Goal: Task Accomplishment & Management: Use online tool/utility

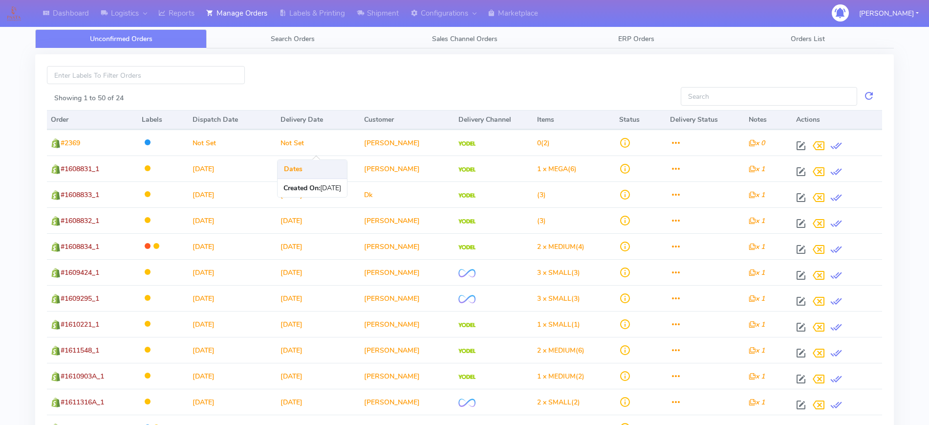
scroll to position [107, 0]
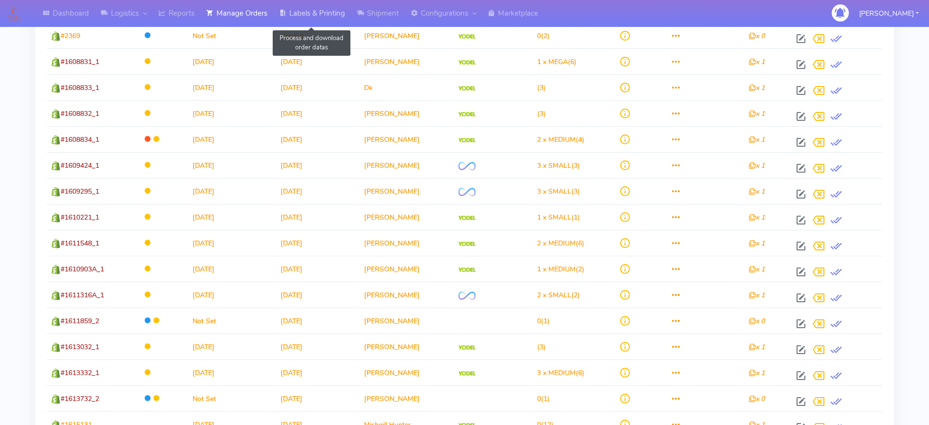
click at [283, 10] on icon at bounding box center [282, 13] width 7 height 10
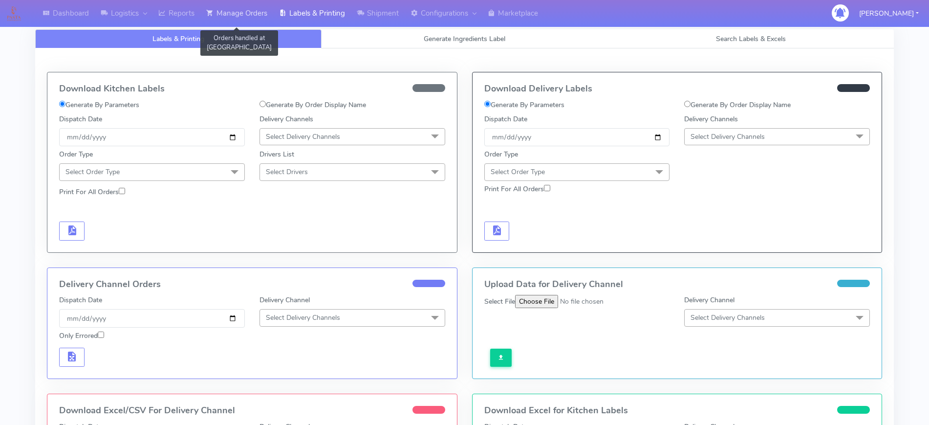
click at [257, 13] on link "Manage Orders" at bounding box center [236, 13] width 73 height 27
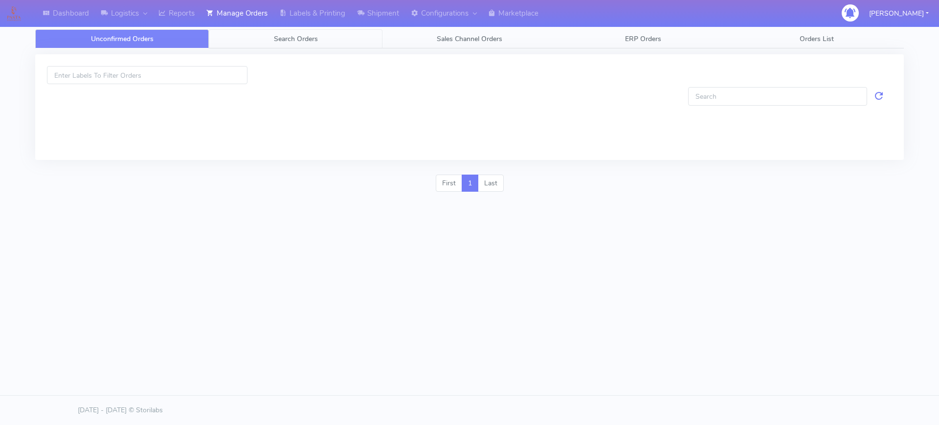
click at [262, 34] on link "Search Orders" at bounding box center [296, 38] width 174 height 19
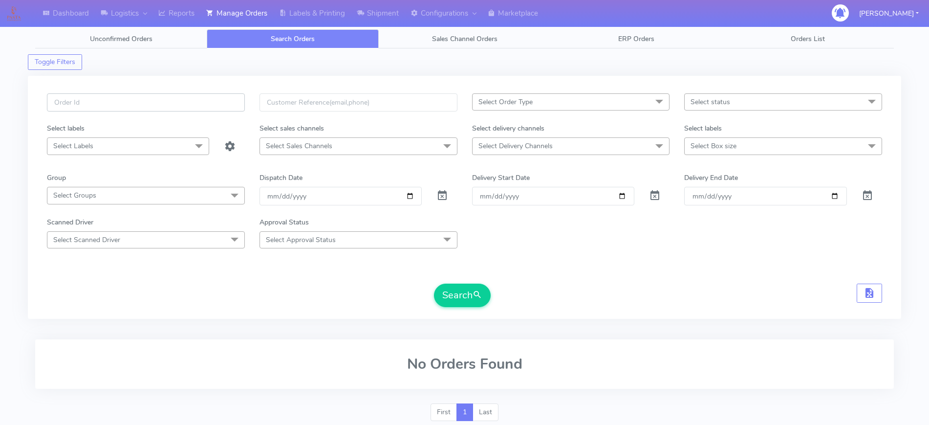
click at [176, 103] on input "text" at bounding box center [146, 102] width 198 height 18
paste input "#1615766"
type input "#1615766"
click at [444, 193] on span at bounding box center [443, 197] width 12 height 9
click at [452, 292] on button "Search" at bounding box center [462, 295] width 57 height 23
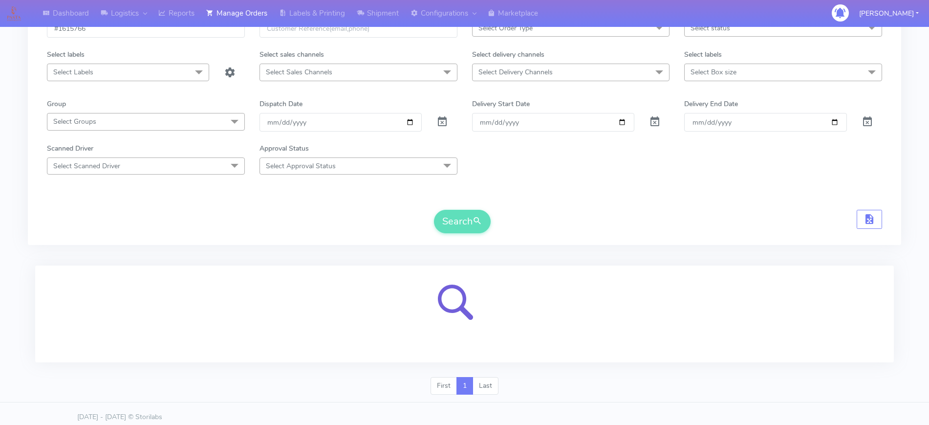
scroll to position [81, 0]
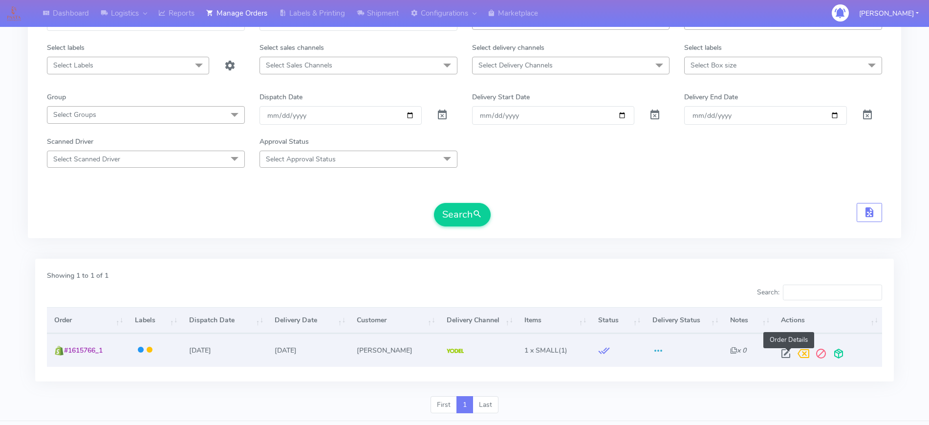
click at [783, 351] on span at bounding box center [786, 355] width 18 height 9
select select "5"
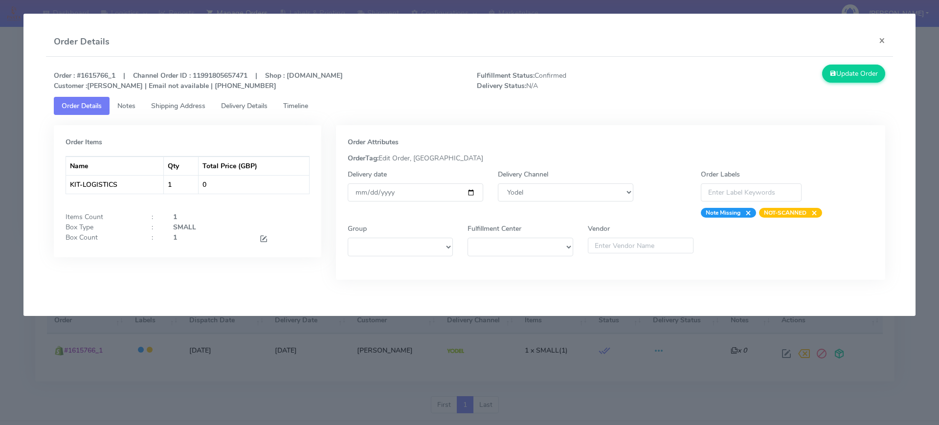
click at [161, 109] on span "Shipping Address" at bounding box center [178, 105] width 54 height 9
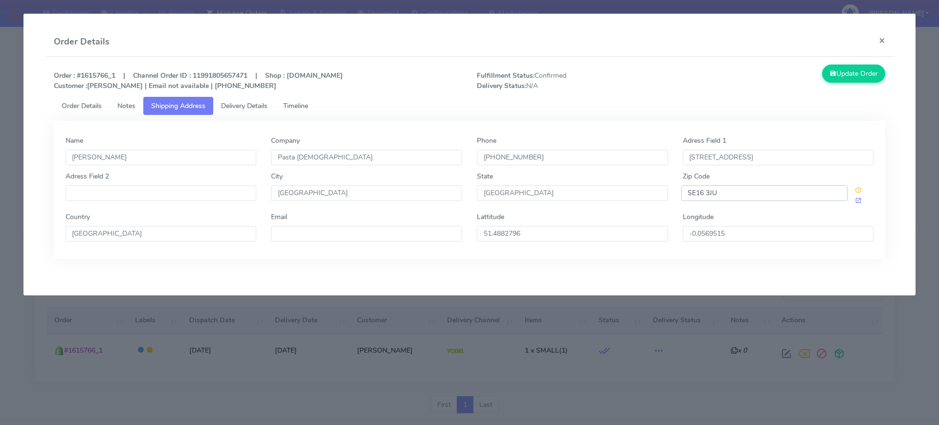
click at [696, 193] on input "SE16 3JU" at bounding box center [764, 193] width 167 height 16
click at [876, 39] on button "×" at bounding box center [882, 40] width 22 height 26
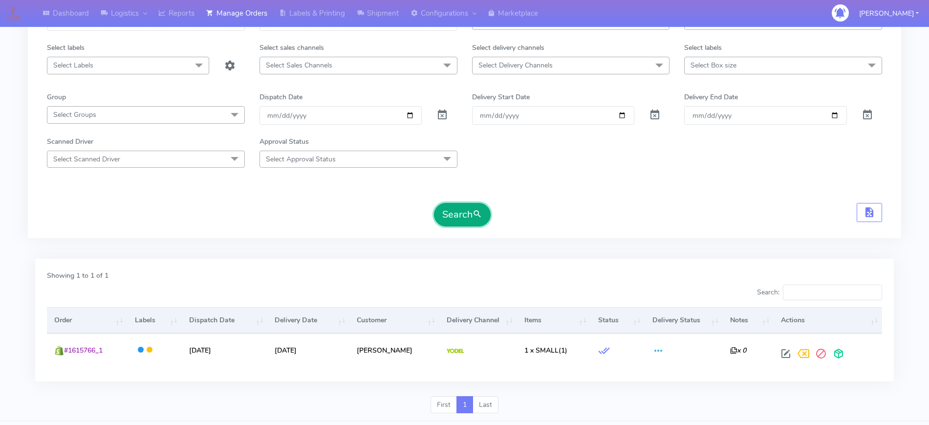
click at [466, 215] on button "Search" at bounding box center [462, 214] width 57 height 23
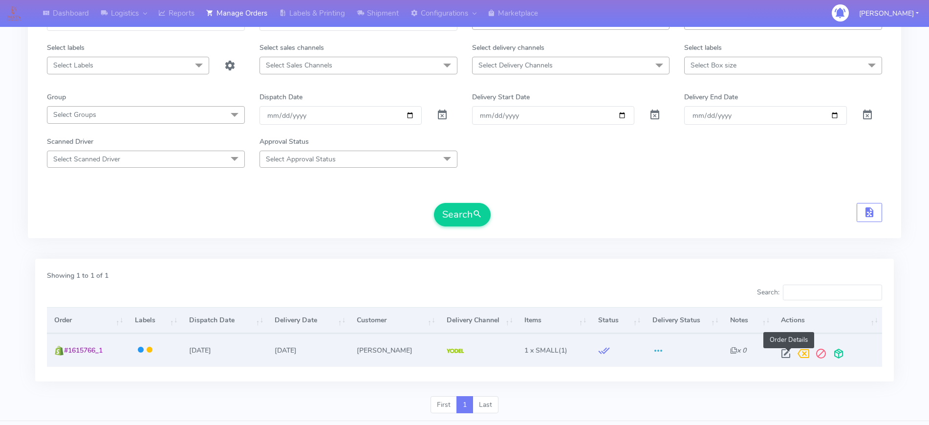
click at [784, 351] on span at bounding box center [786, 355] width 18 height 9
select select "5"
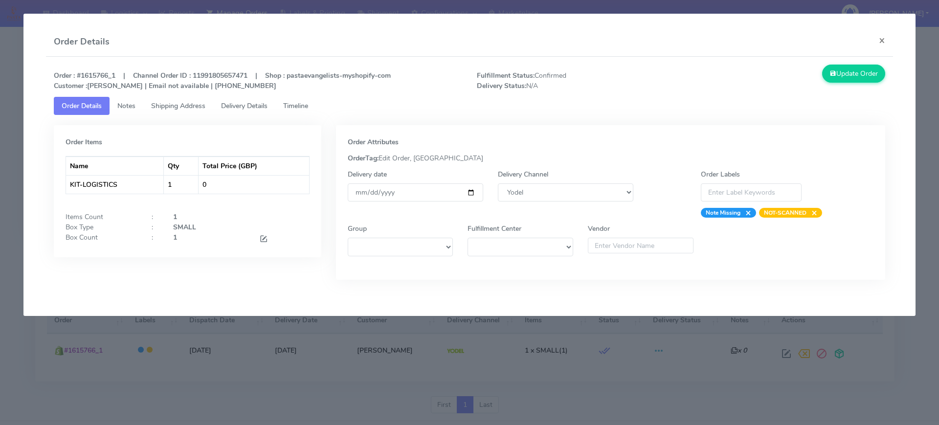
click at [204, 111] on link "Shipping Address" at bounding box center [178, 106] width 70 height 18
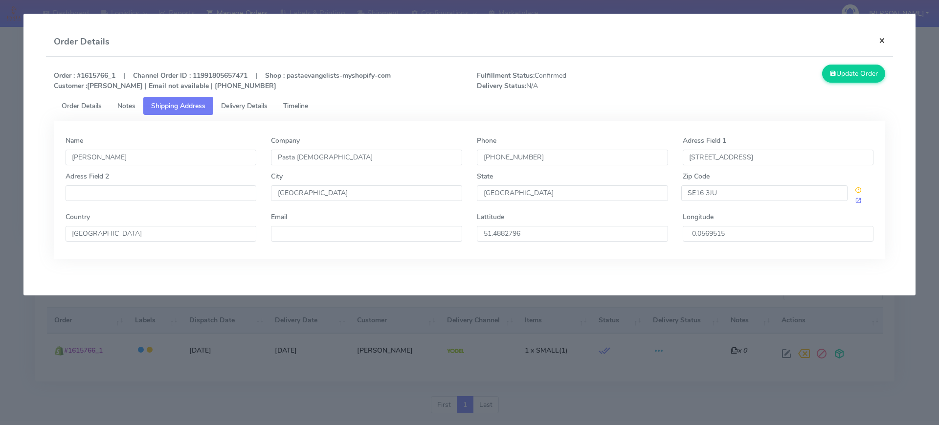
click at [880, 45] on button "×" at bounding box center [882, 40] width 22 height 26
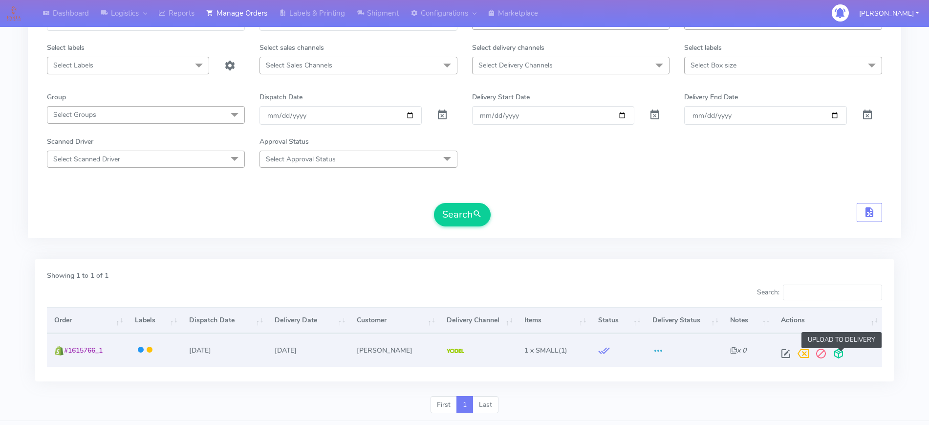
click at [835, 351] on span at bounding box center [839, 355] width 18 height 9
drag, startPoint x: 109, startPoint y: 351, endPoint x: 63, endPoint y: 349, distance: 46.5
click at [63, 349] on td "#1615766_1 Shopify" at bounding box center [87, 349] width 80 height 33
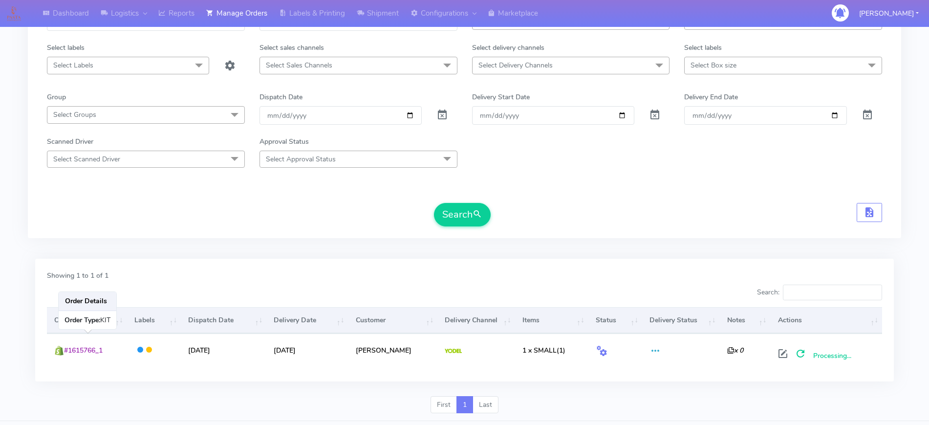
copy span "#1615766_1"
click at [281, 14] on icon at bounding box center [282, 13] width 7 height 10
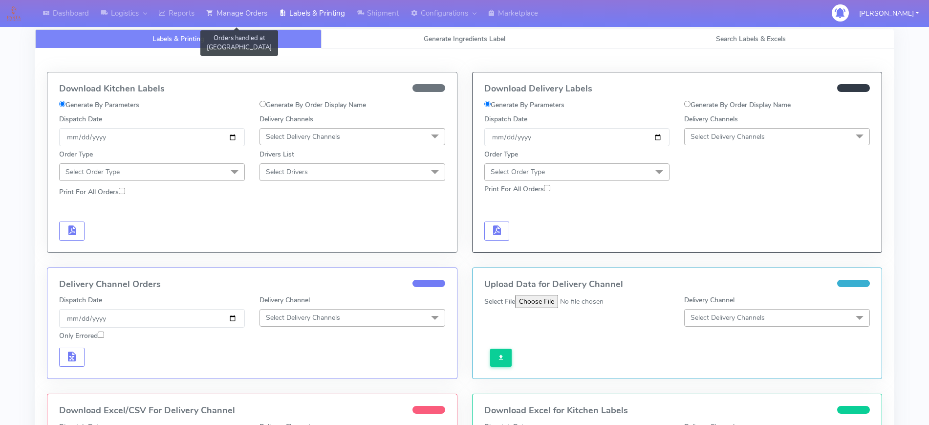
click at [226, 17] on link "Manage Orders" at bounding box center [236, 13] width 73 height 27
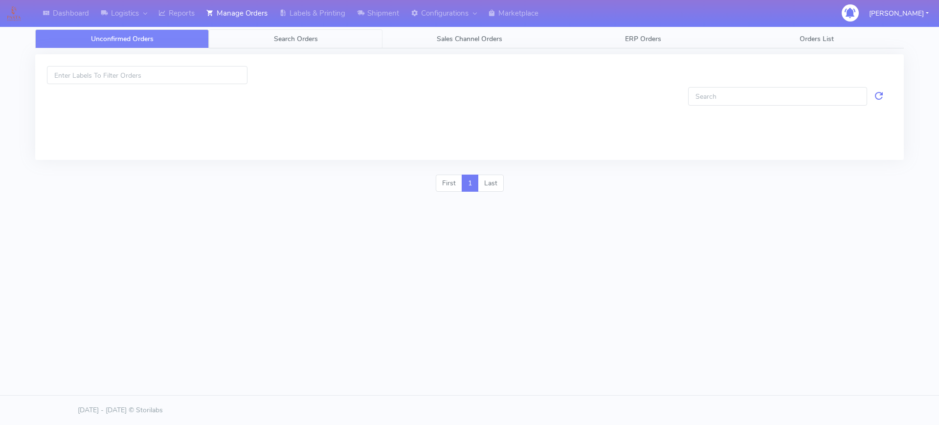
click at [228, 41] on link "Search Orders" at bounding box center [296, 38] width 174 height 19
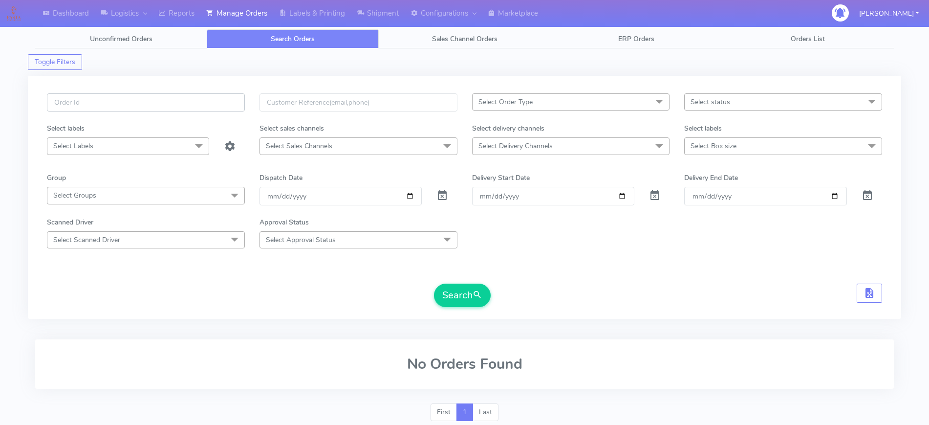
click at [169, 109] on input "text" at bounding box center [146, 102] width 198 height 18
paste input "#1615766_1"
type input "#1615766_1"
click at [446, 197] on span at bounding box center [443, 197] width 12 height 9
click at [435, 313] on div "#1615766_1 Select Order Type Select All MEALS ATAVI One Off Pasta Club Gift Kit…" at bounding box center [464, 197] width 873 height 243
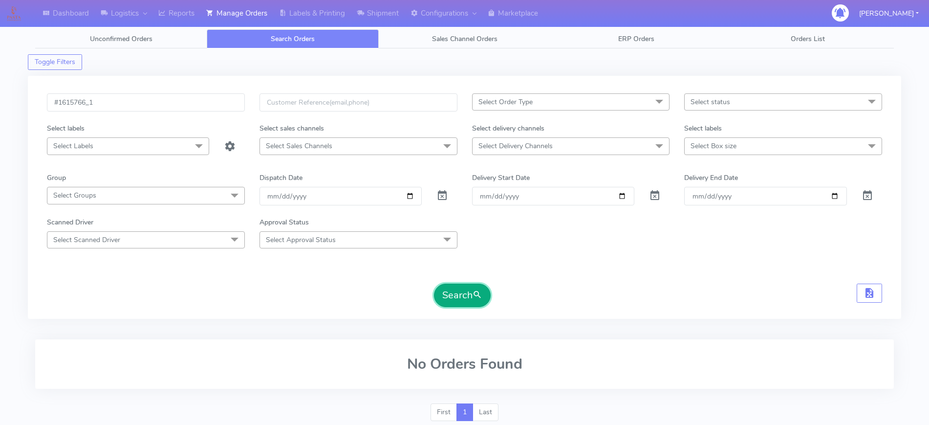
click at [463, 297] on button "Search" at bounding box center [462, 295] width 57 height 23
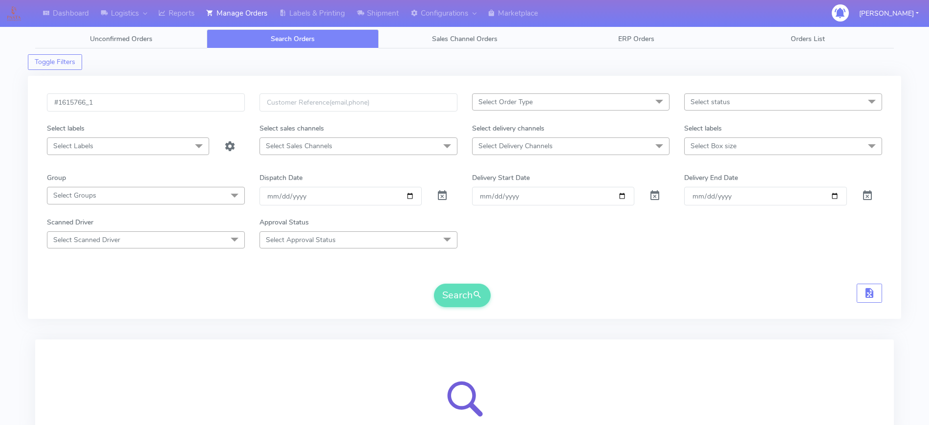
scroll to position [81, 0]
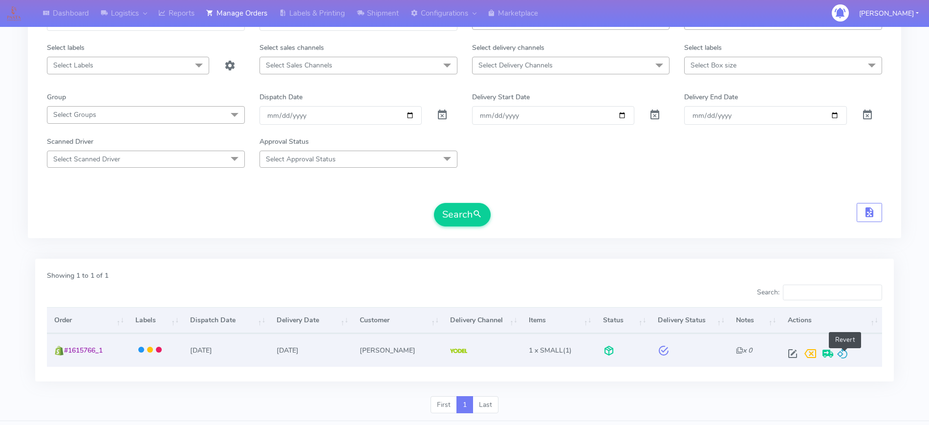
click at [849, 352] on span at bounding box center [843, 355] width 12 height 9
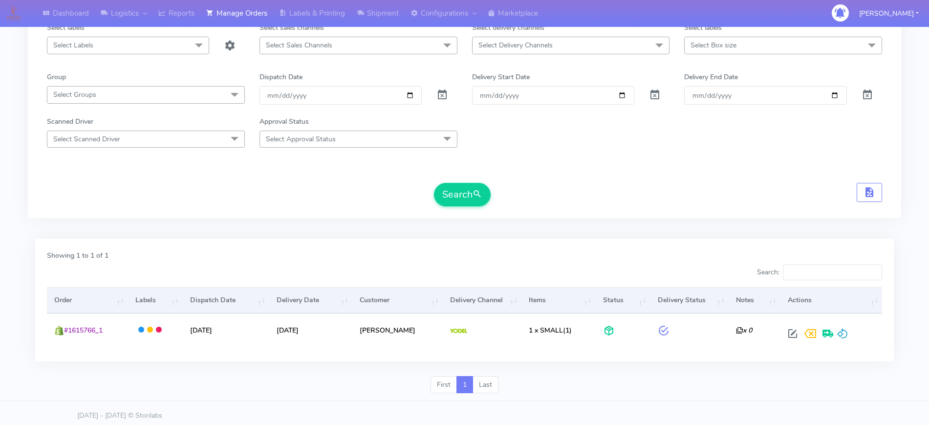
scroll to position [106, 0]
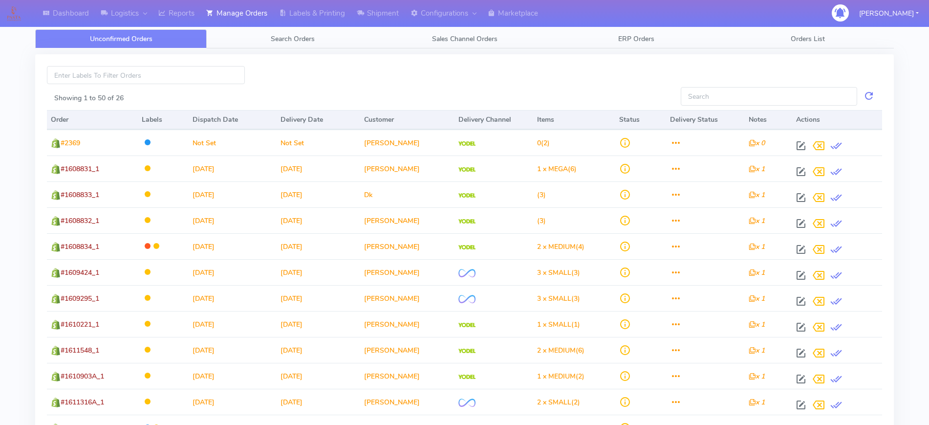
click at [254, 40] on link "Search Orders" at bounding box center [293, 38] width 172 height 19
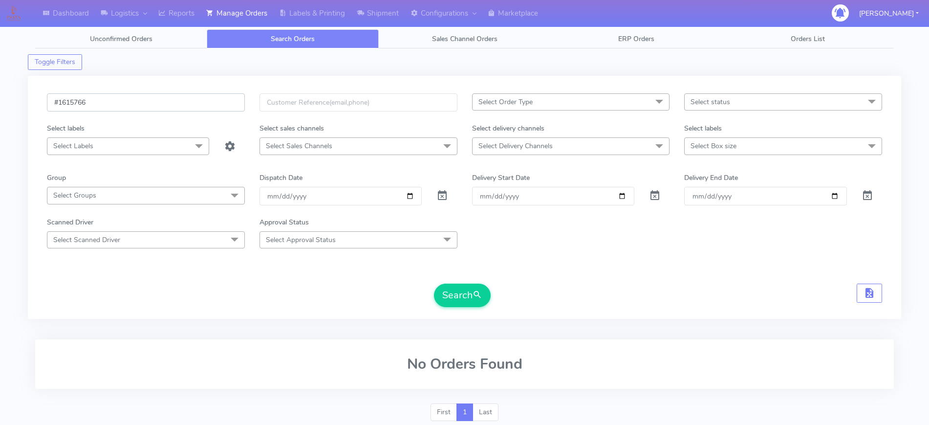
click at [175, 96] on input "#1615766" at bounding box center [146, 102] width 198 height 18
paste input "8"
type input "#1615768"
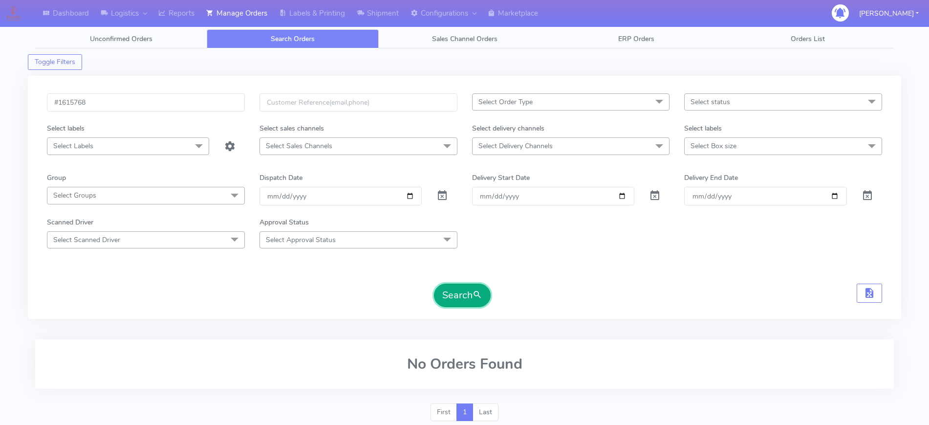
click at [455, 295] on button "Search" at bounding box center [462, 295] width 57 height 23
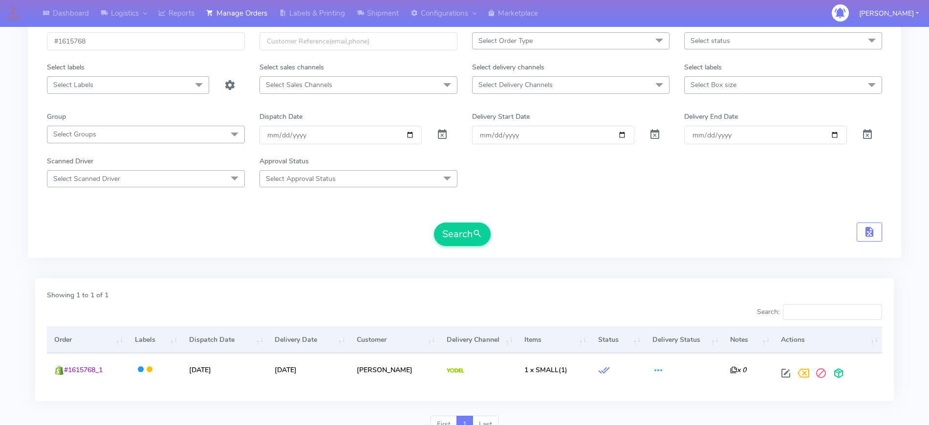
scroll to position [106, 0]
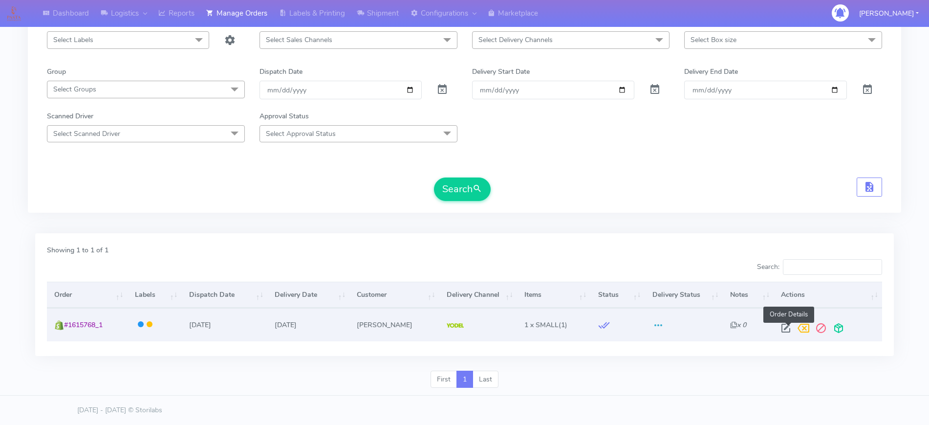
click at [790, 329] on span at bounding box center [786, 330] width 18 height 9
select select "5"
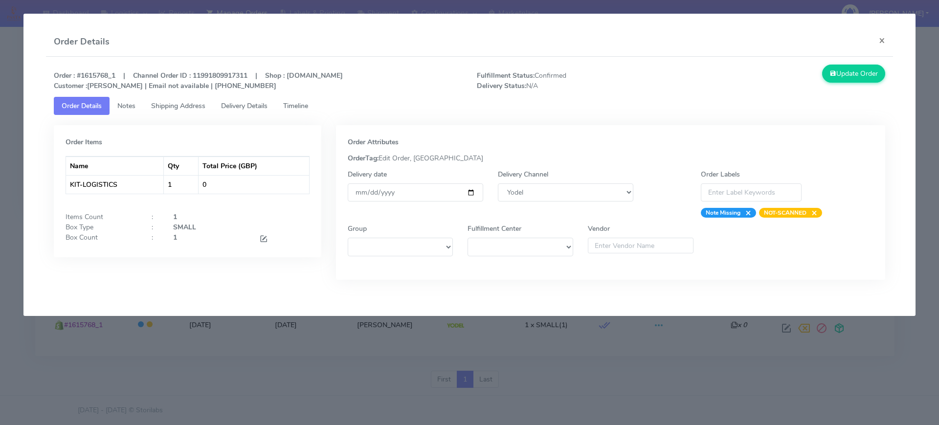
click at [193, 102] on span "Shipping Address" at bounding box center [178, 105] width 54 height 9
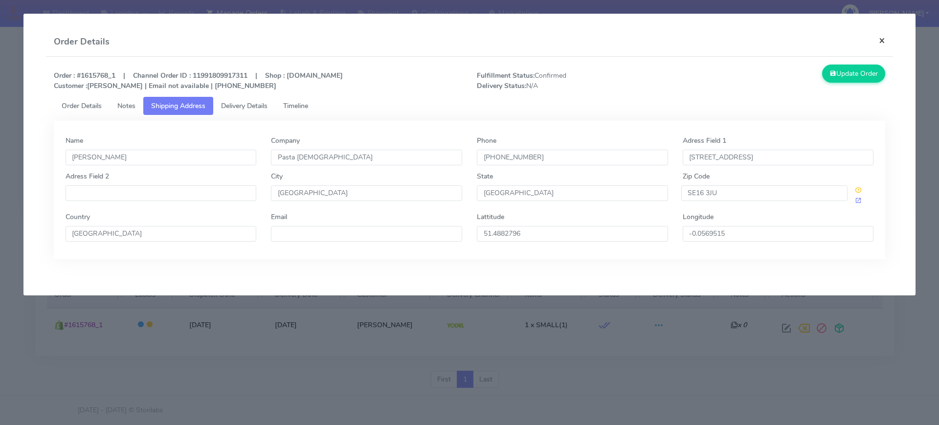
click at [877, 41] on button "×" at bounding box center [882, 40] width 22 height 26
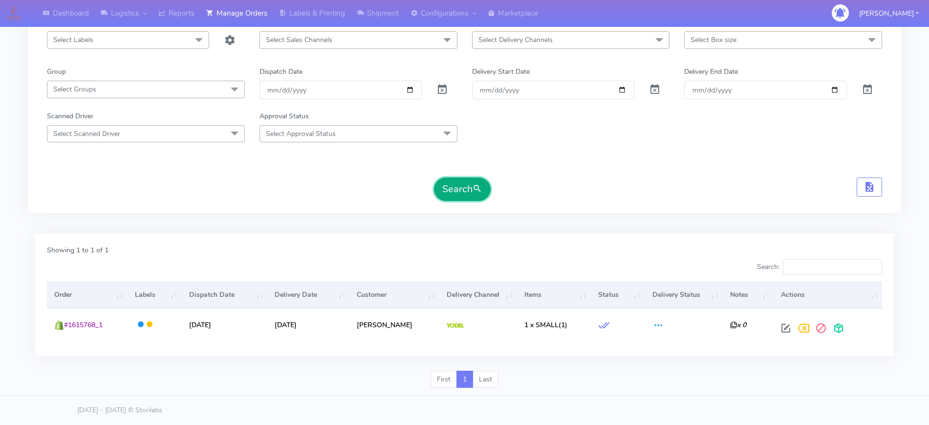
click at [450, 191] on button "Search" at bounding box center [462, 188] width 57 height 23
click at [459, 193] on button "Search" at bounding box center [462, 188] width 57 height 23
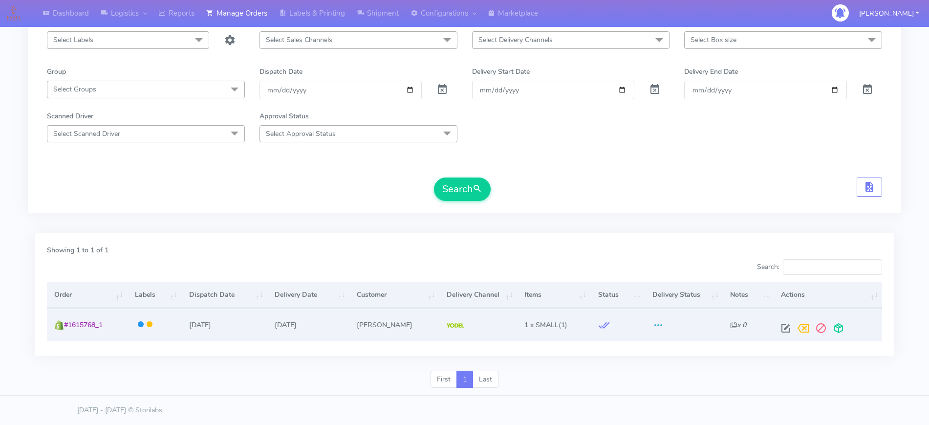
click at [781, 324] on div at bounding box center [825, 328] width 97 height 18
click at [783, 326] on span at bounding box center [786, 330] width 18 height 9
select select "5"
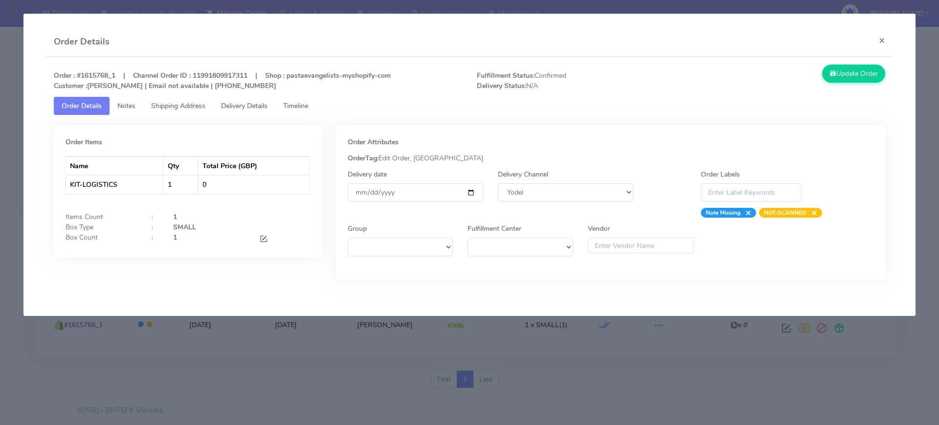
click at [185, 100] on link "Shipping Address" at bounding box center [178, 106] width 70 height 18
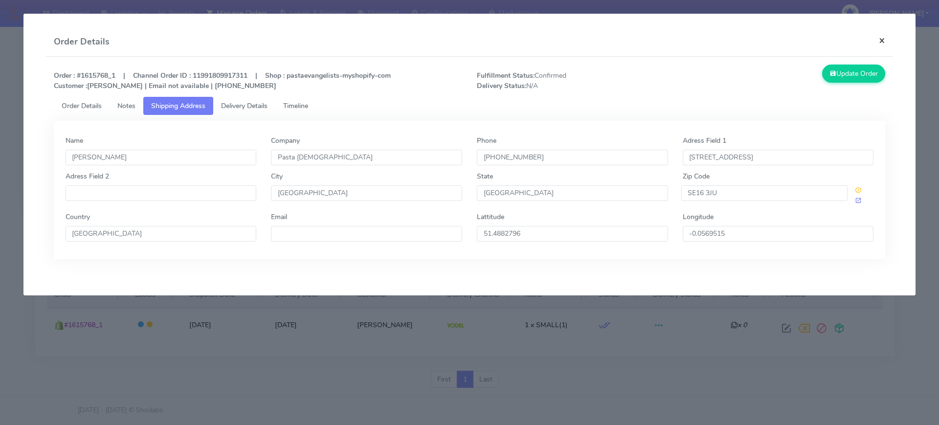
click at [876, 40] on button "×" at bounding box center [882, 40] width 22 height 26
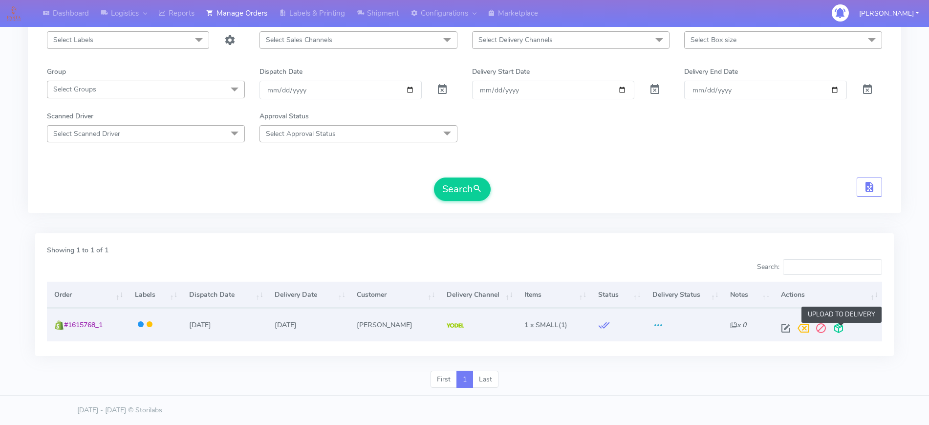
click at [842, 326] on span at bounding box center [839, 330] width 18 height 9
drag, startPoint x: 105, startPoint y: 324, endPoint x: 62, endPoint y: 320, distance: 43.2
click at [62, 320] on td "#1615768_1 Shopify" at bounding box center [87, 324] width 80 height 33
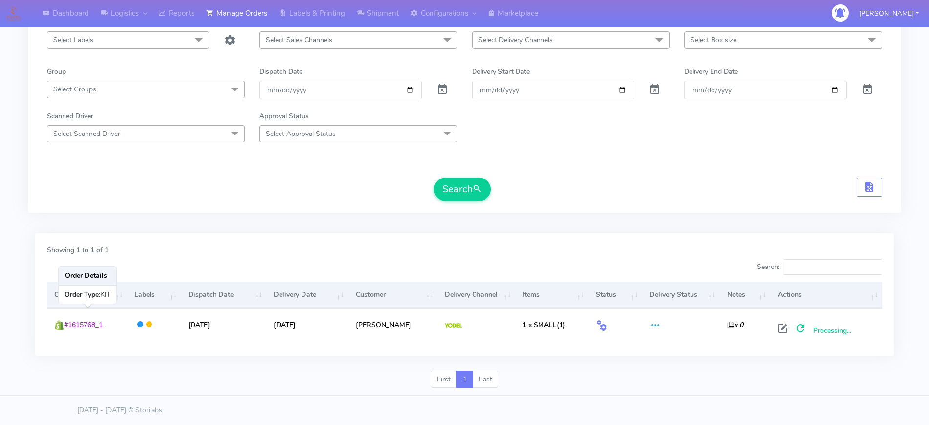
copy span "#1615768_1"
click at [186, 13] on link "Reports" at bounding box center [177, 13] width 48 height 27
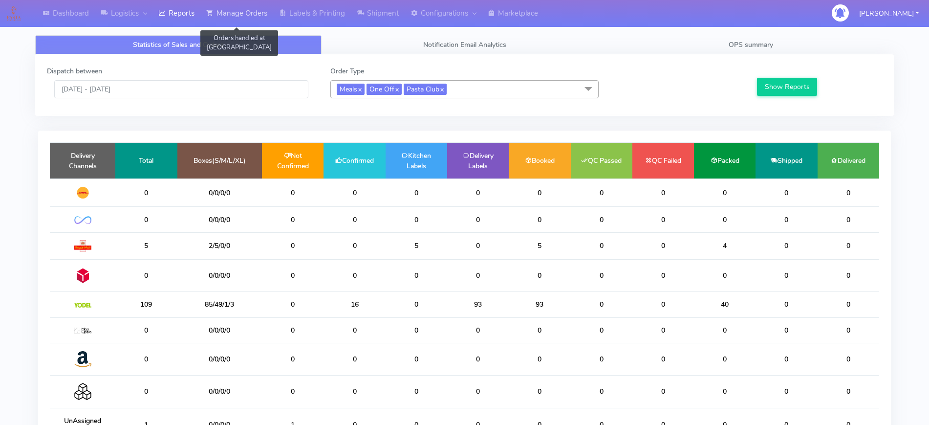
click at [267, 19] on link "Manage Orders" at bounding box center [236, 13] width 73 height 27
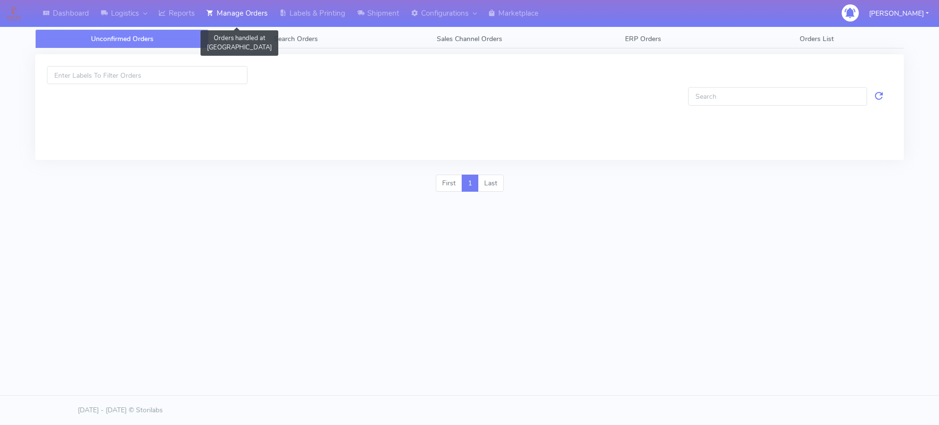
click at [207, 22] on link "Manage Orders" at bounding box center [236, 13] width 73 height 27
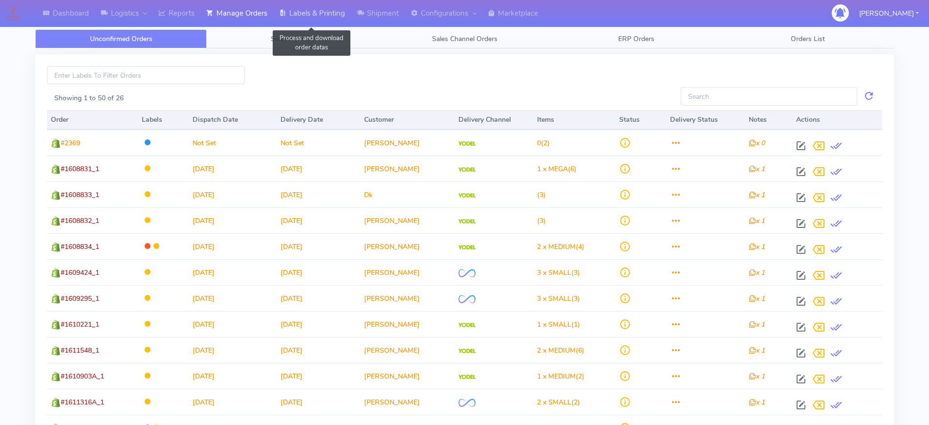
click at [299, 26] on link "Labels & Printing" at bounding box center [312, 13] width 78 height 27
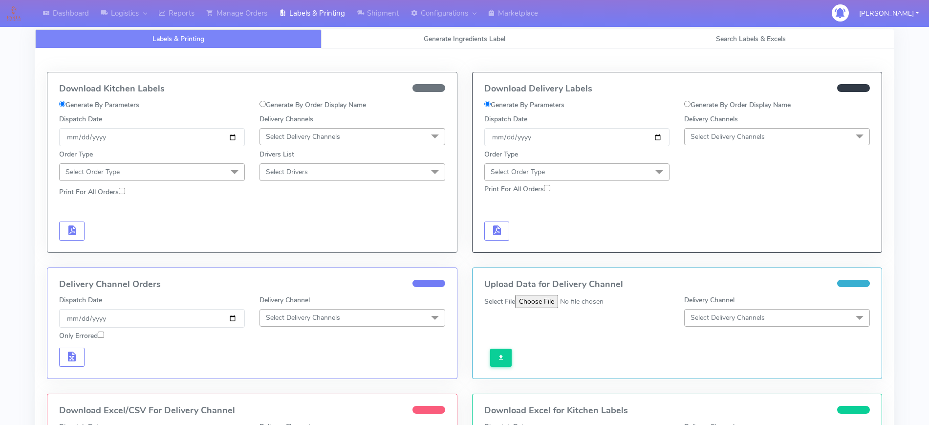
drag, startPoint x: 709, startPoint y: 106, endPoint x: 681, endPoint y: 119, distance: 30.8
click at [709, 106] on label "Generate By Order Display Name" at bounding box center [737, 105] width 107 height 10
click at [691, 106] on input "Generate By Order Display Name" at bounding box center [687, 104] width 6 height 6
radio input "true"
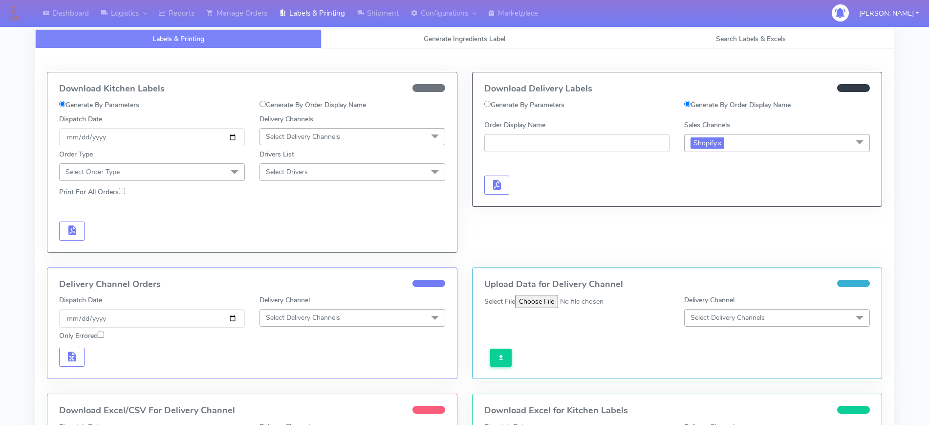
click at [599, 147] on input "Order Display Name" at bounding box center [577, 143] width 186 height 18
paste input "#1615768_1"
type input "#1615768_1"
click at [512, 188] on div at bounding box center [577, 175] width 200 height 40
click at [488, 188] on button "button" at bounding box center [496, 184] width 25 height 19
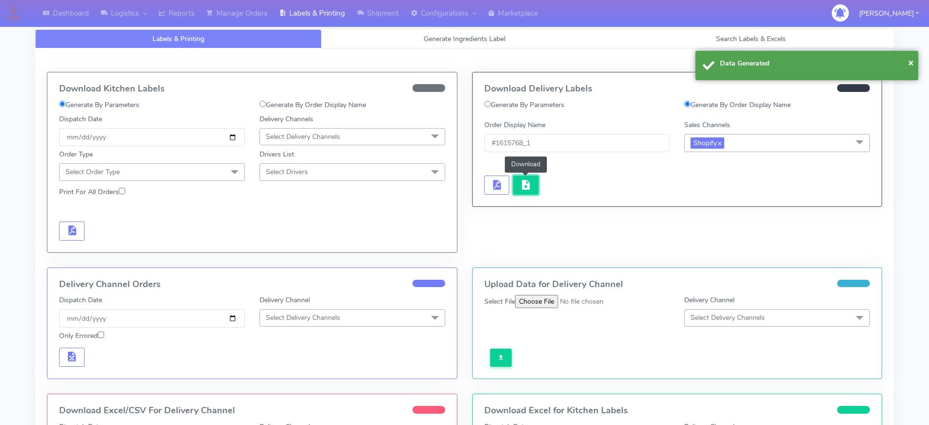
click at [520, 187] on span "button" at bounding box center [526, 186] width 12 height 9
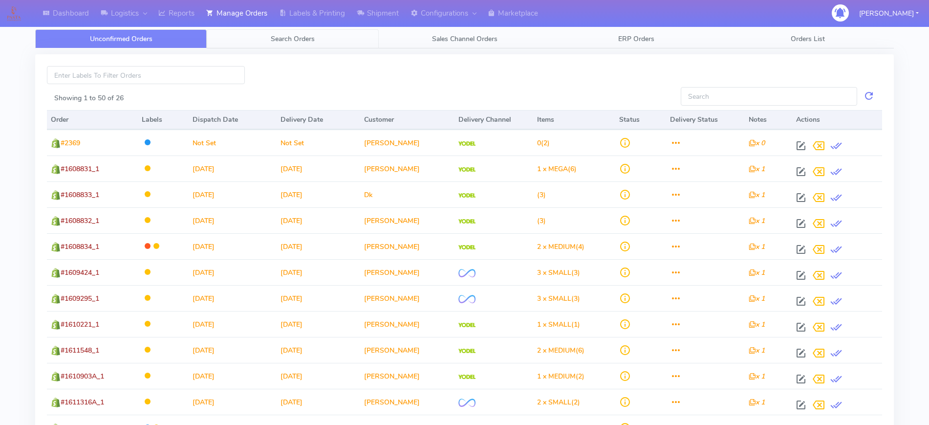
click at [268, 37] on link "Search Orders" at bounding box center [293, 38] width 172 height 19
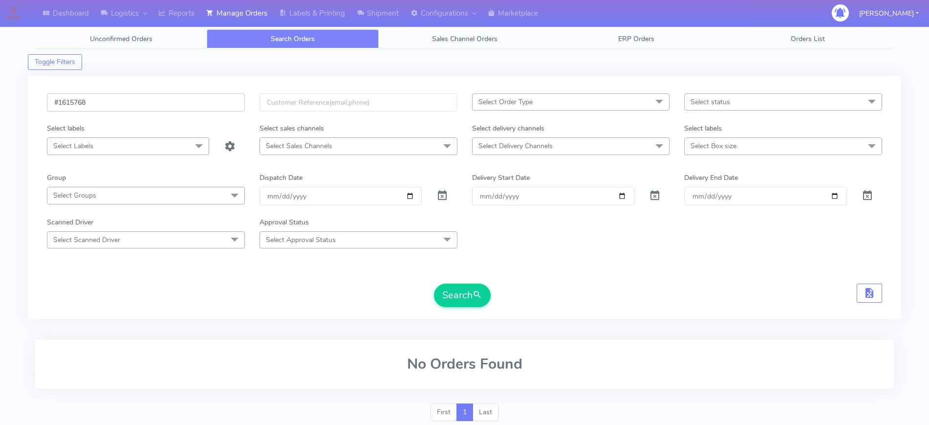
click at [206, 102] on input "#1615768" at bounding box center [146, 102] width 198 height 18
paste input "9"
type input "#1615769"
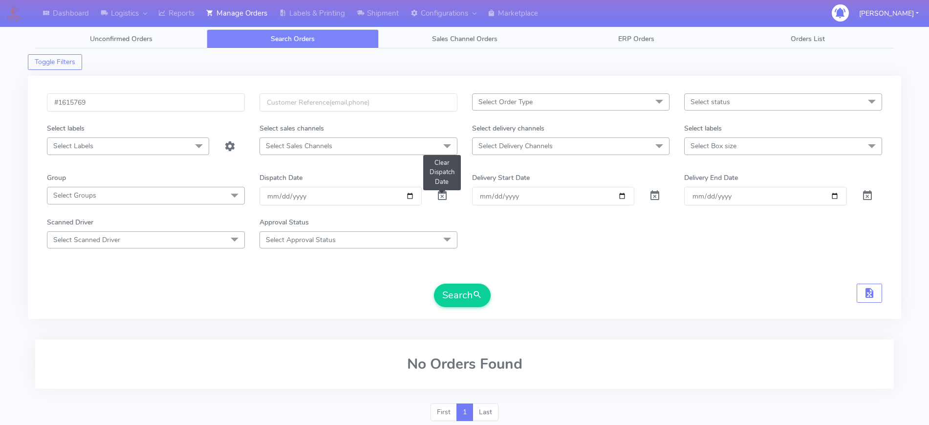
click at [447, 198] on span at bounding box center [443, 197] width 12 height 9
click at [470, 309] on div "#1615769 Select Order Type Select All MEALS ATAVI One Off Pasta Club Gift Kit E…" at bounding box center [465, 202] width 850 height 219
click at [469, 293] on button "Search" at bounding box center [462, 295] width 57 height 23
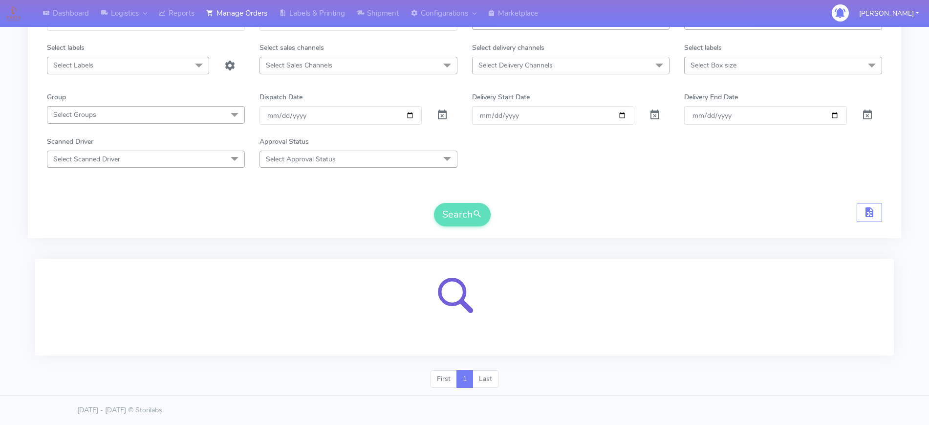
scroll to position [33, 0]
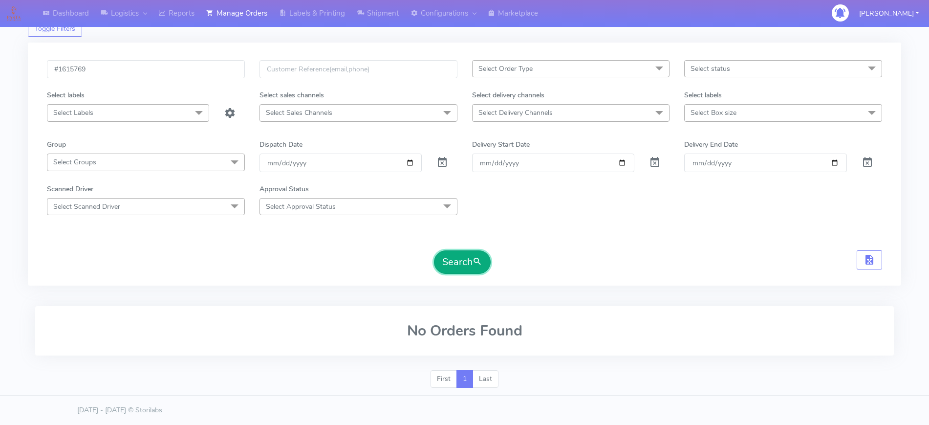
click at [461, 258] on button "Search" at bounding box center [462, 261] width 57 height 23
click at [458, 257] on button "Search" at bounding box center [462, 261] width 57 height 23
click at [472, 259] on button "Search" at bounding box center [462, 261] width 57 height 23
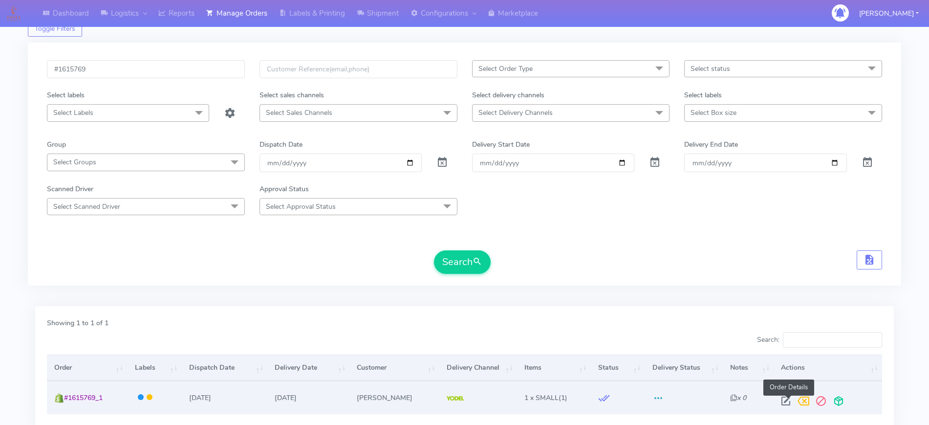
click at [791, 400] on span at bounding box center [786, 402] width 18 height 9
select select "5"
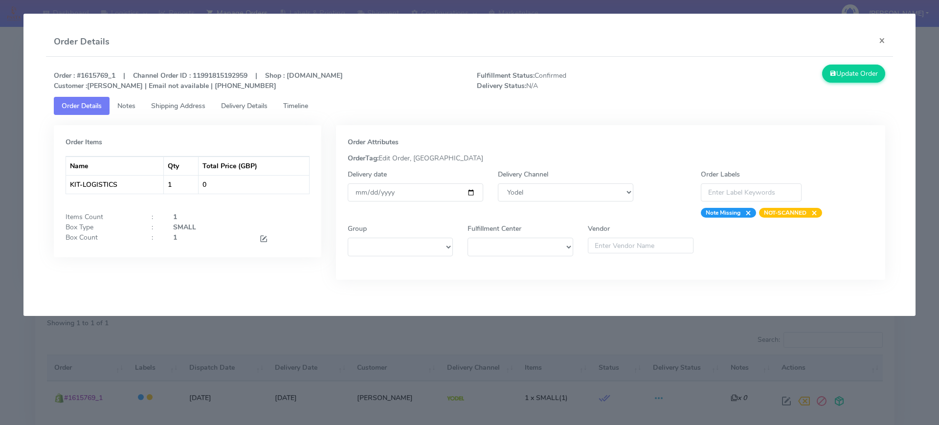
click at [154, 106] on span "Shipping Address" at bounding box center [178, 105] width 54 height 9
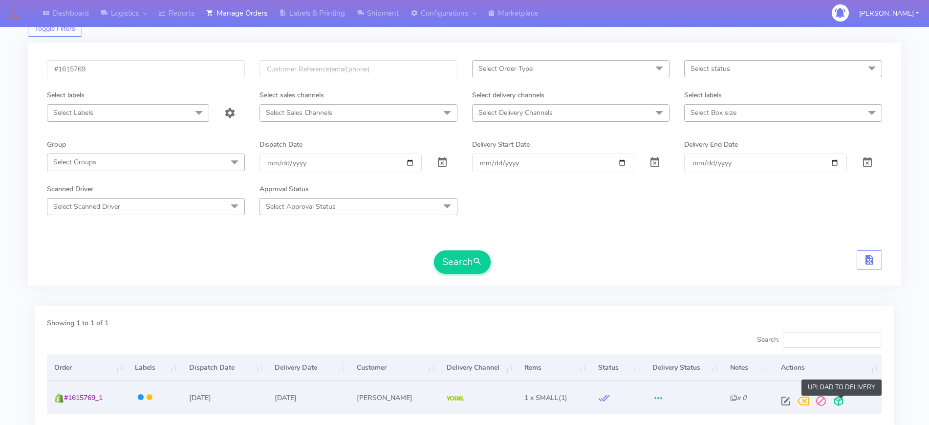
click at [836, 398] on span at bounding box center [839, 402] width 18 height 9
drag, startPoint x: 105, startPoint y: 397, endPoint x: 67, endPoint y: 394, distance: 37.8
click at [67, 394] on span "#1615769_1" at bounding box center [83, 397] width 39 height 9
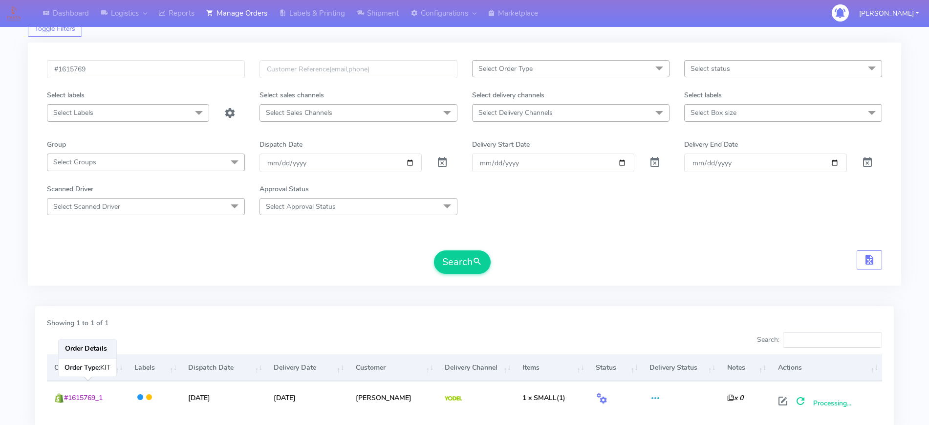
copy span "#1615769_1"
click at [193, 13] on link "Reports" at bounding box center [177, 13] width 48 height 27
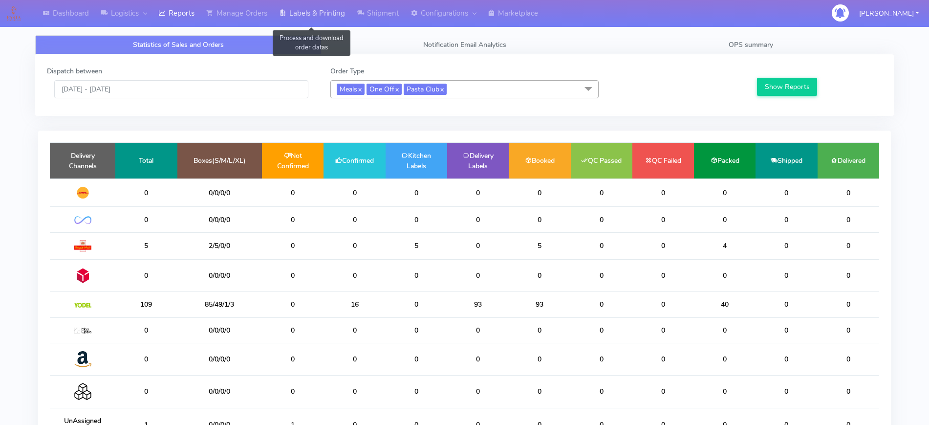
click at [296, 11] on link "Labels & Printing" at bounding box center [312, 13] width 78 height 27
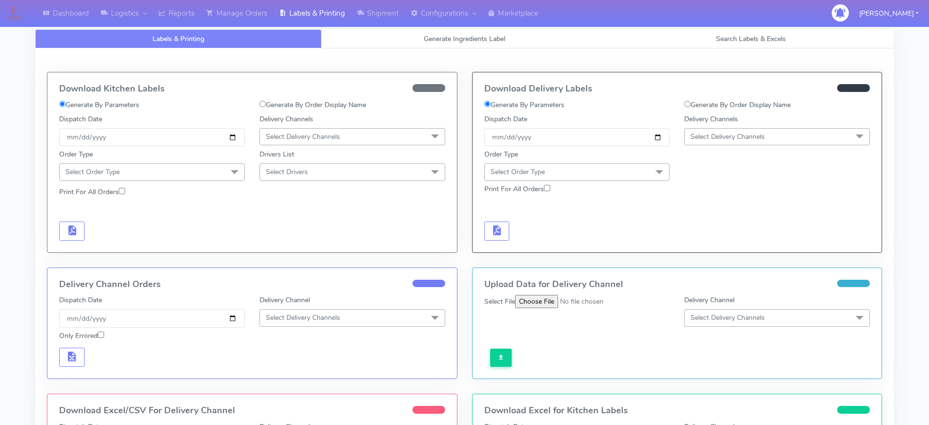
click at [688, 104] on input "Generate By Order Display Name" at bounding box center [687, 104] width 6 height 6
radio input "true"
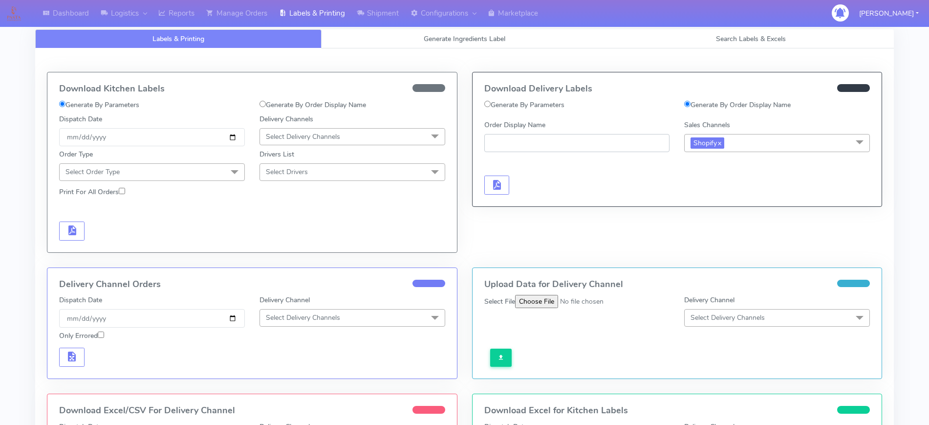
click at [633, 145] on input "Order Display Name" at bounding box center [577, 143] width 186 height 18
paste input "#1615769_1"
type input "#1615769_1"
click at [507, 180] on button "button" at bounding box center [496, 184] width 25 height 19
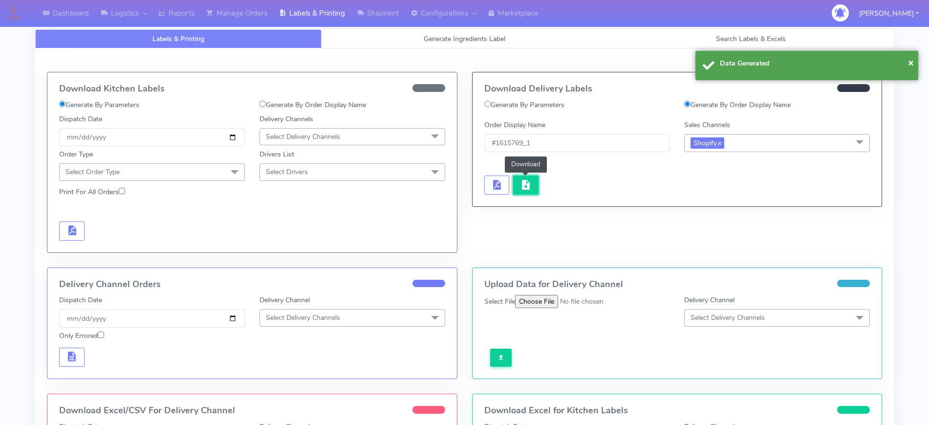
click at [533, 184] on button "button" at bounding box center [525, 184] width 25 height 19
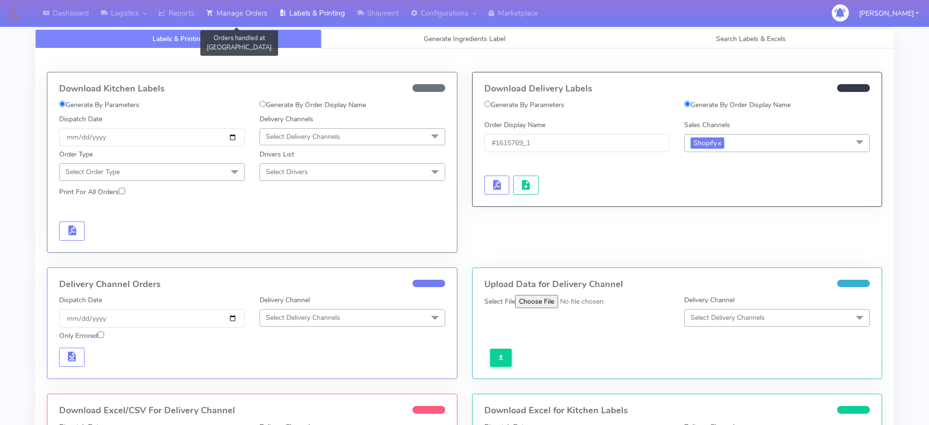
click at [250, 12] on link "Manage Orders" at bounding box center [236, 13] width 73 height 27
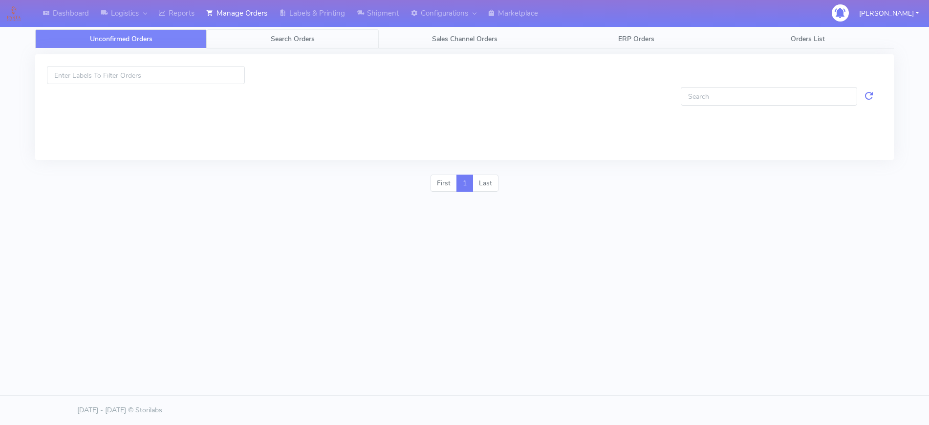
click at [293, 37] on span "Search Orders" at bounding box center [293, 38] width 44 height 9
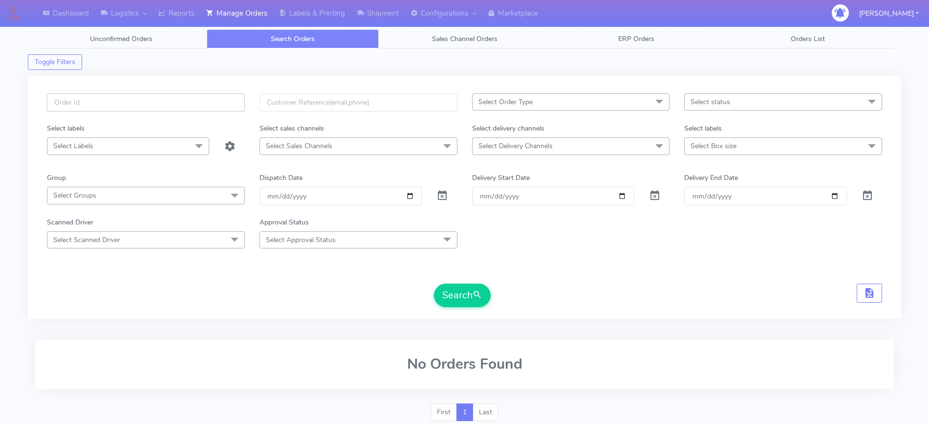
click at [194, 104] on input "text" at bounding box center [146, 102] width 198 height 18
paste input "#1615770"
type input "#1615770"
click at [444, 197] on span at bounding box center [443, 197] width 12 height 9
click at [455, 295] on button "Search" at bounding box center [462, 295] width 57 height 23
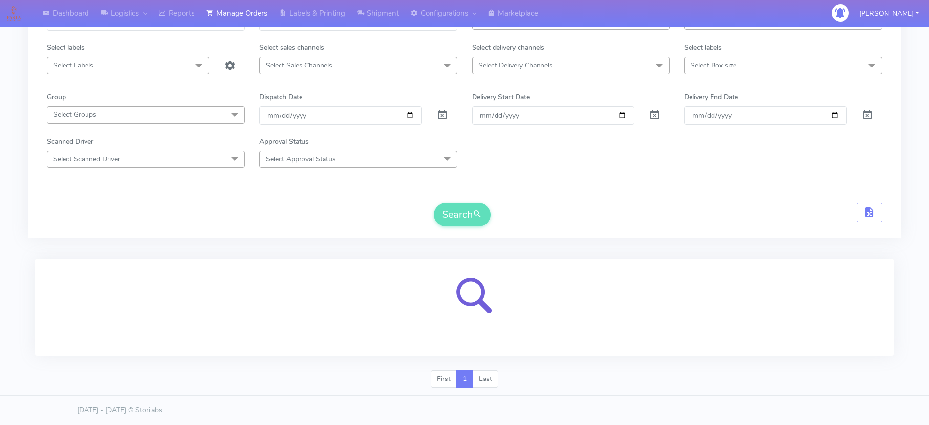
scroll to position [33, 0]
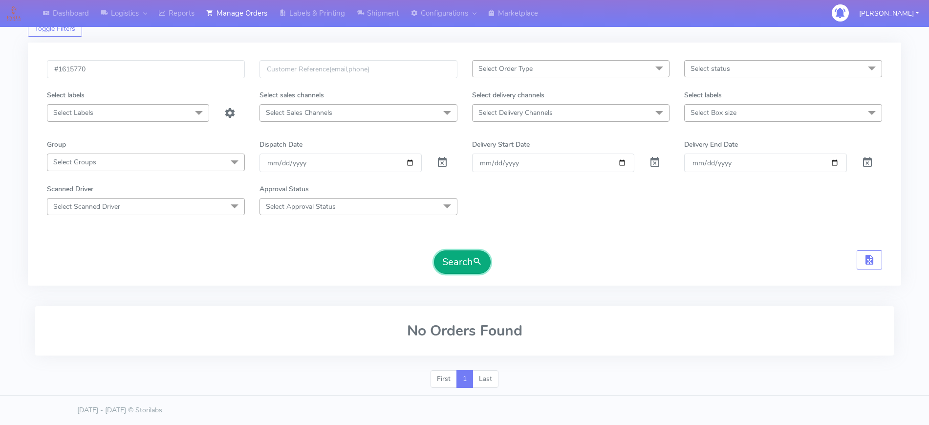
click at [482, 271] on button "Search" at bounding box center [462, 261] width 57 height 23
click at [456, 262] on button "Search" at bounding box center [462, 261] width 57 height 23
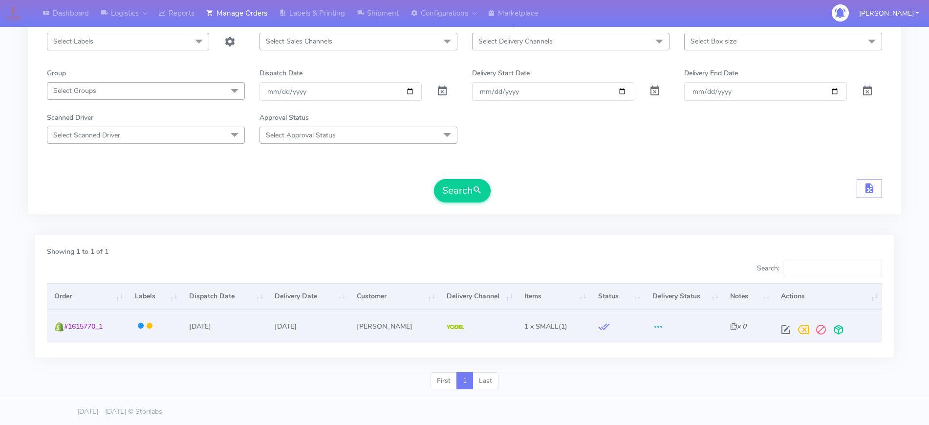
scroll to position [106, 0]
click at [834, 327] on span at bounding box center [839, 330] width 18 height 9
drag, startPoint x: 110, startPoint y: 321, endPoint x: 64, endPoint y: 321, distance: 46.4
click at [64, 321] on td "#1615770_1" at bounding box center [87, 324] width 80 height 33
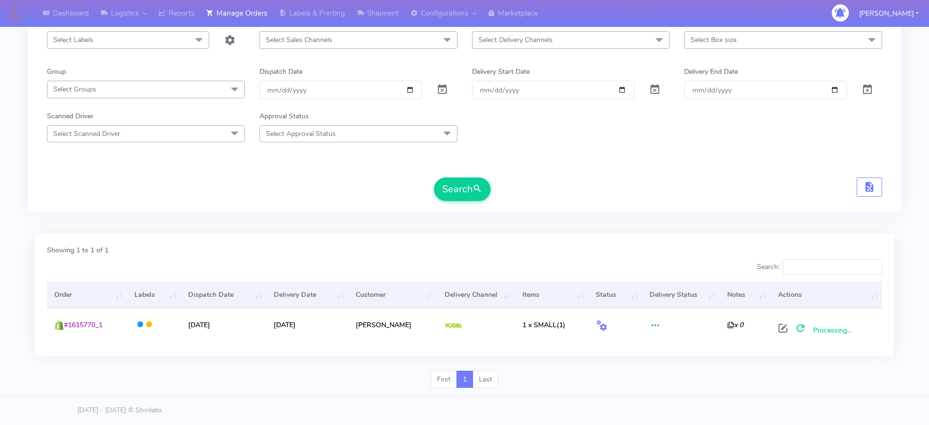
copy span "#1615770_1"
click at [200, 14] on link "Reports" at bounding box center [177, 13] width 48 height 27
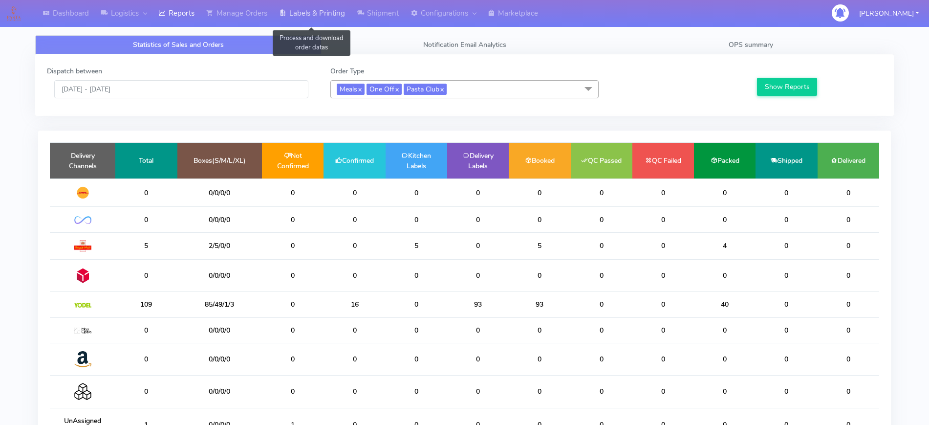
click at [329, 16] on link "Labels & Printing" at bounding box center [312, 13] width 78 height 27
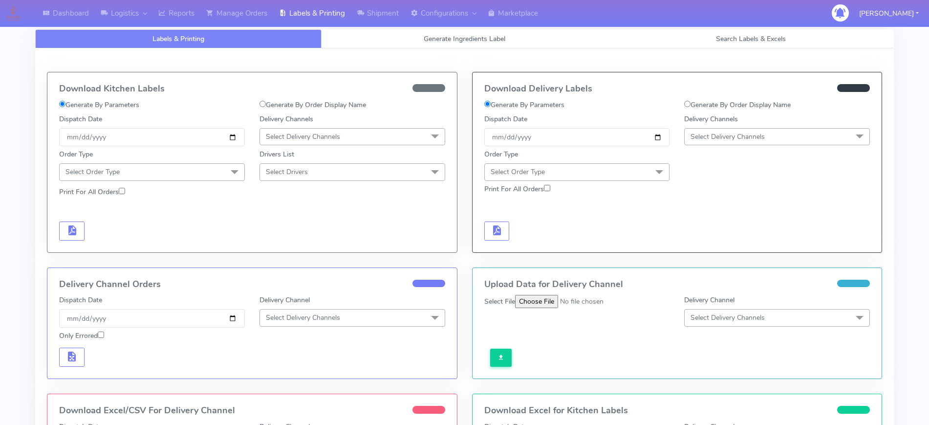
click at [702, 100] on label "Generate By Order Display Name" at bounding box center [737, 105] width 107 height 10
click at [691, 101] on input "Generate By Order Display Name" at bounding box center [687, 104] width 6 height 6
radio input "true"
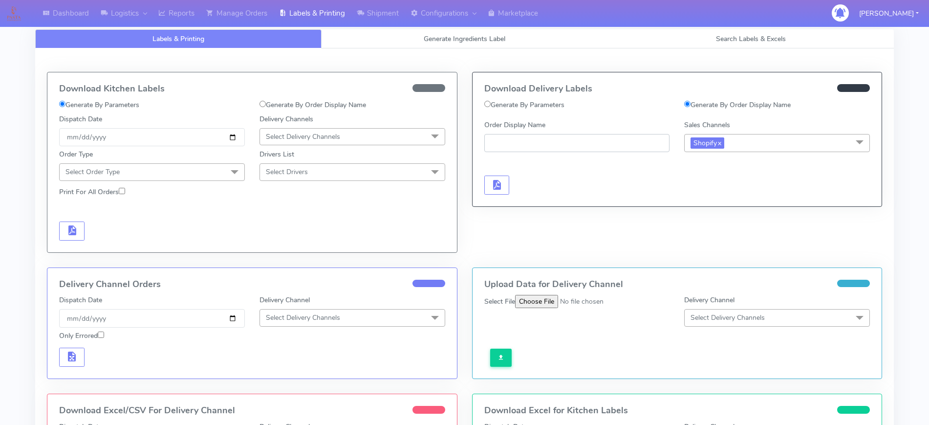
click at [599, 138] on input "Order Display Name" at bounding box center [577, 143] width 186 height 18
paste input "#1615770_1"
type input "#1615770_1"
click at [480, 181] on div at bounding box center [577, 175] width 200 height 40
click at [489, 182] on button "button" at bounding box center [496, 184] width 25 height 19
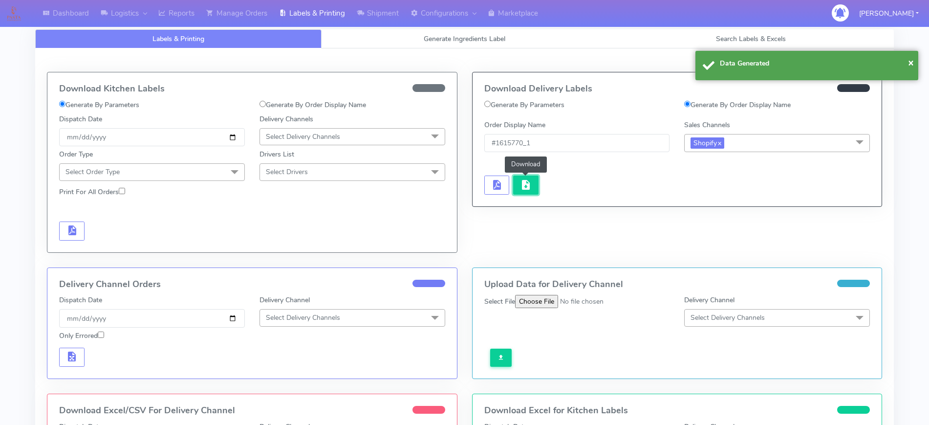
drag, startPoint x: 511, startPoint y: 183, endPoint x: 521, endPoint y: 186, distance: 10.2
click at [521, 186] on span "button" at bounding box center [526, 186] width 12 height 9
